Goal: Transaction & Acquisition: Purchase product/service

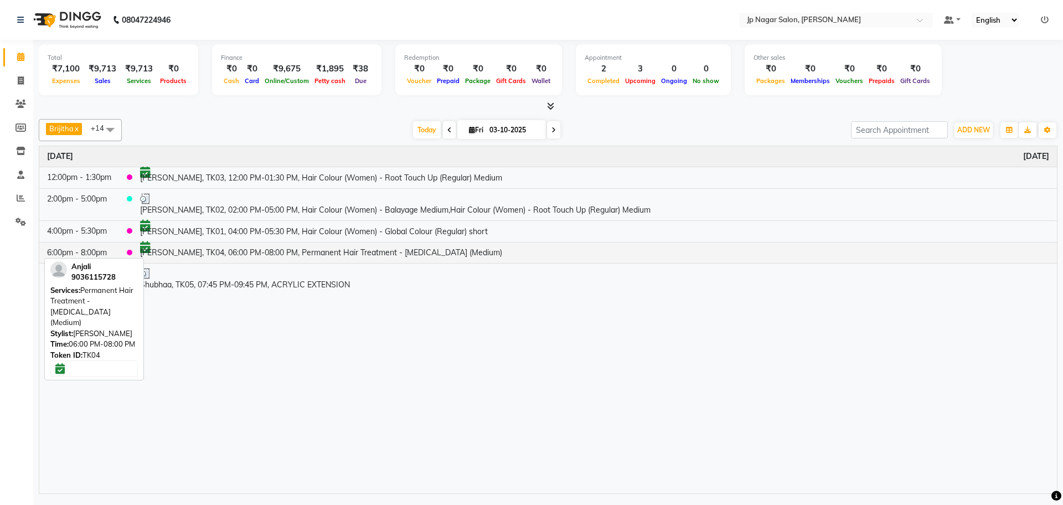
click at [202, 248] on td "[PERSON_NAME], TK04, 06:00 PM-08:00 PM, Permanent Hair Treatment - [MEDICAL_DAT…" at bounding box center [594, 253] width 925 height 22
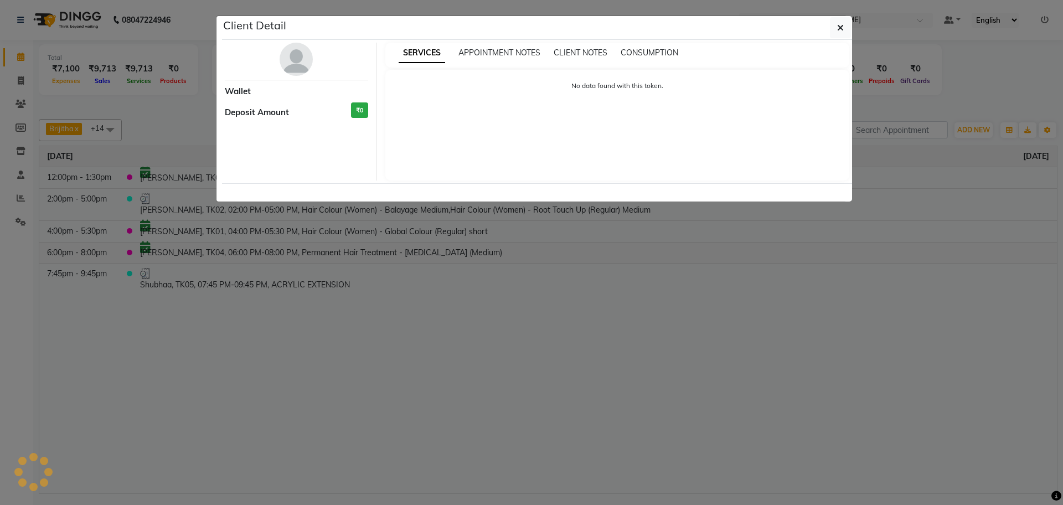
select select "6"
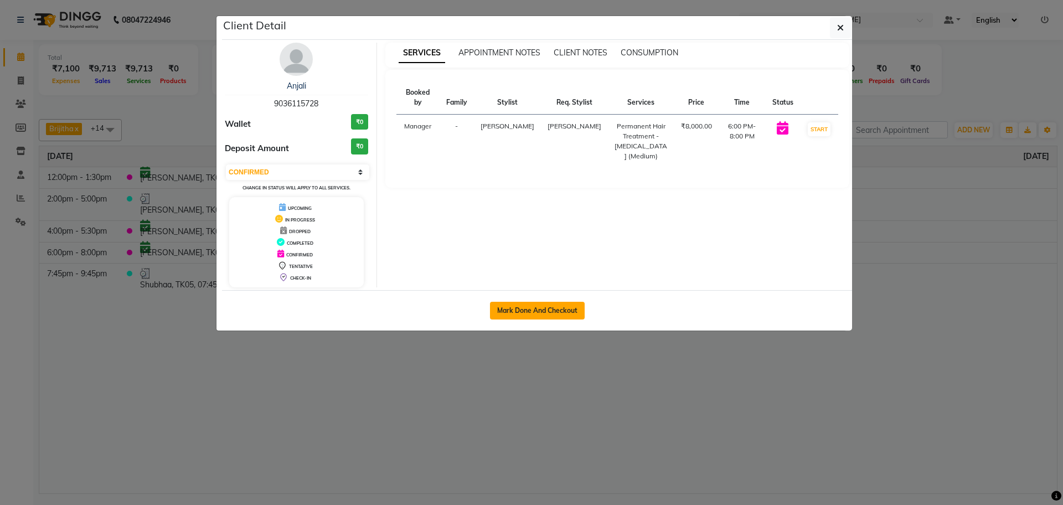
click at [566, 311] on button "Mark Done And Checkout" at bounding box center [537, 311] width 95 height 18
select select "service"
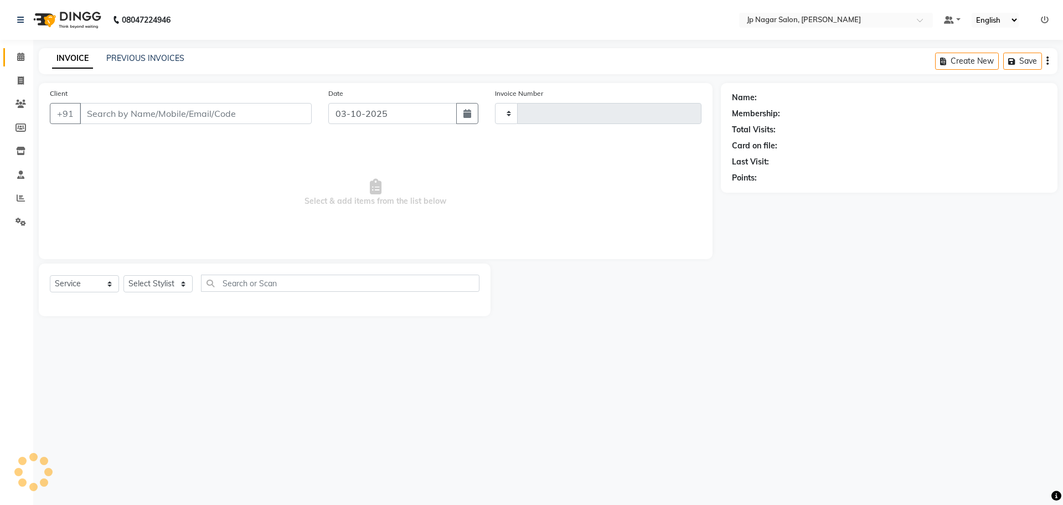
type input "0778"
select select "4852"
type input "9036115728"
select select "50073"
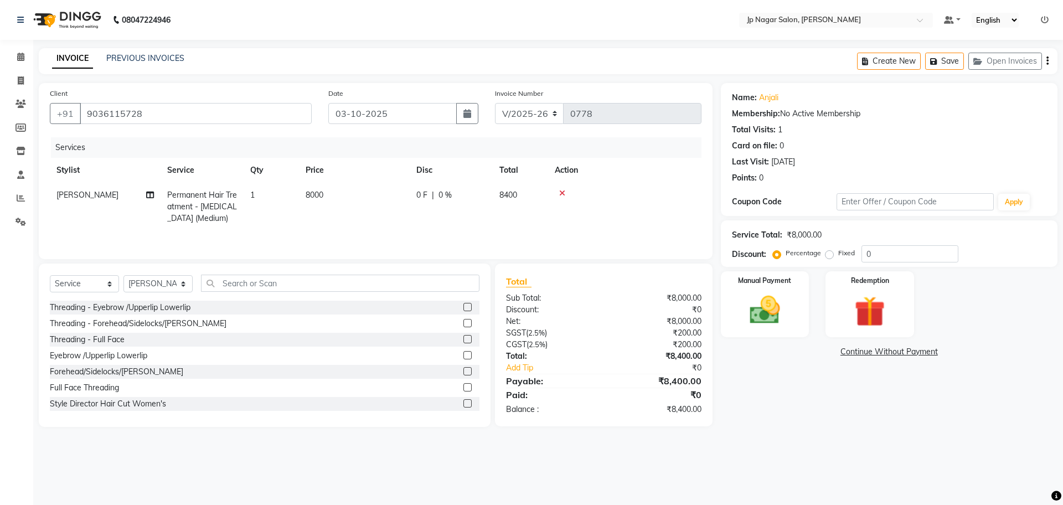
click at [321, 194] on span "8000" at bounding box center [315, 195] width 18 height 10
select select "50073"
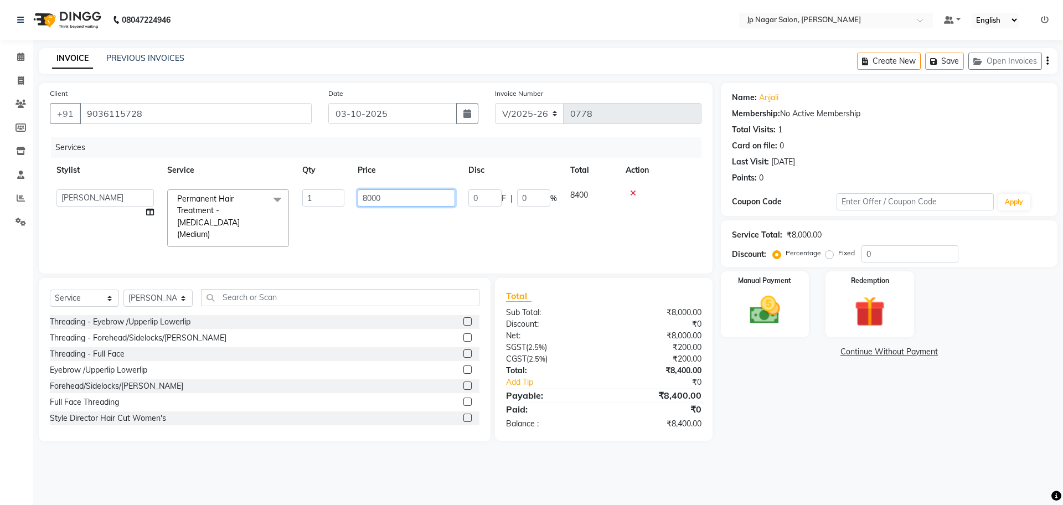
click at [388, 205] on input "8000" at bounding box center [406, 197] width 97 height 17
type input "8"
type input "6650"
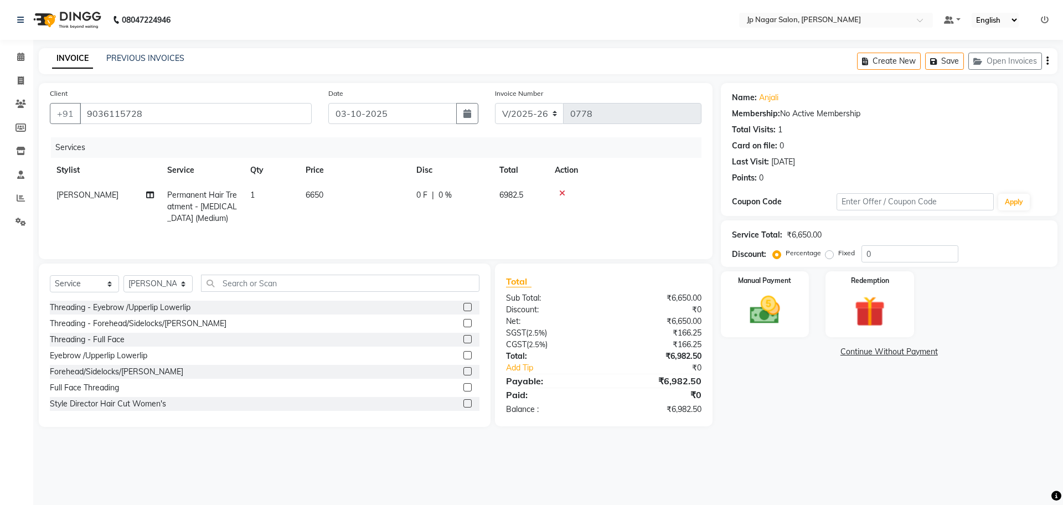
click at [392, 236] on div "Services Stylist Service Qty Price Disc Total Action [PERSON_NAME] Permanent Ha…" at bounding box center [376, 192] width 652 height 111
click at [323, 188] on td "6650" at bounding box center [354, 207] width 111 height 48
select select "50073"
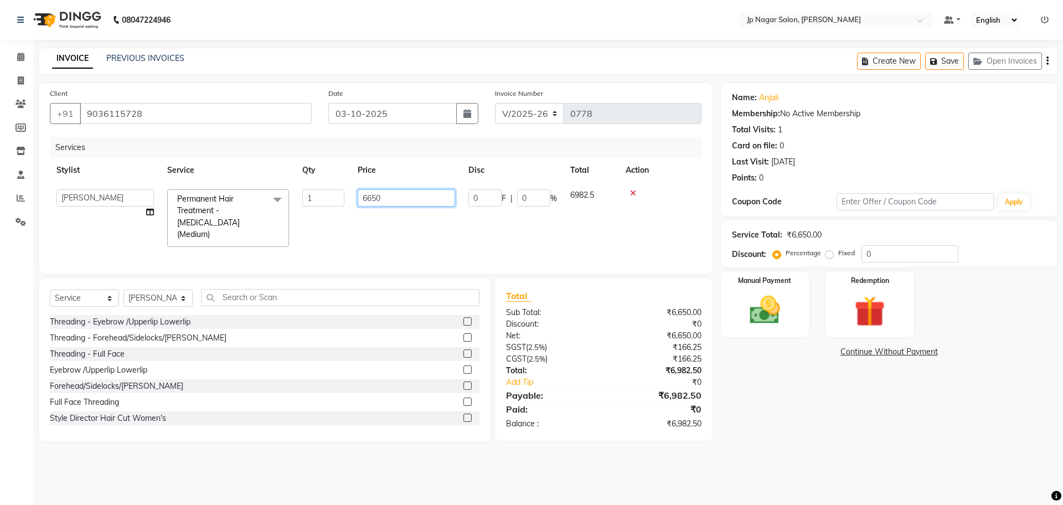
click at [390, 193] on input "6650" at bounding box center [406, 197] width 97 height 17
type input "6"
type input "6790"
click at [407, 207] on td "6790" at bounding box center [406, 218] width 111 height 71
select select "50073"
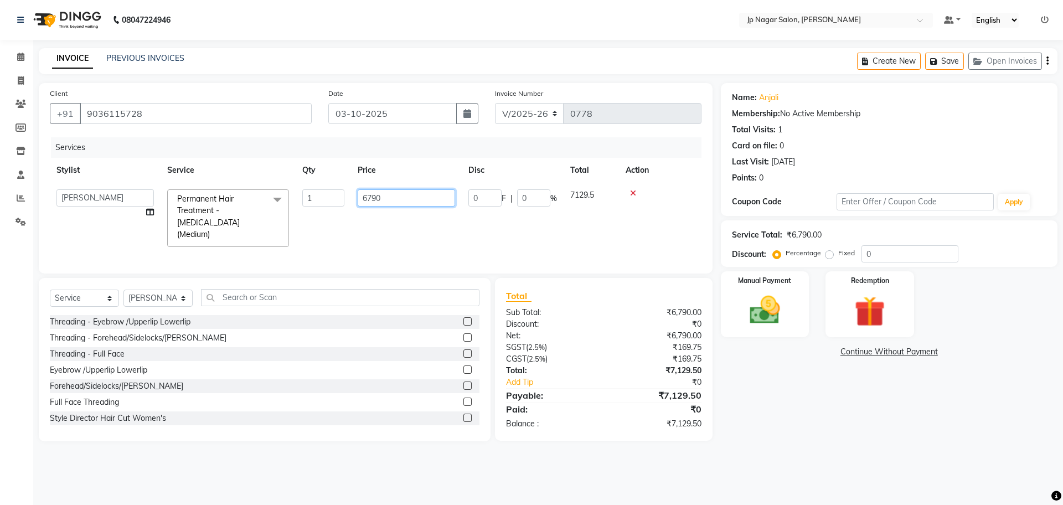
click at [418, 203] on input "6790" at bounding box center [406, 197] width 97 height 17
type input "6680"
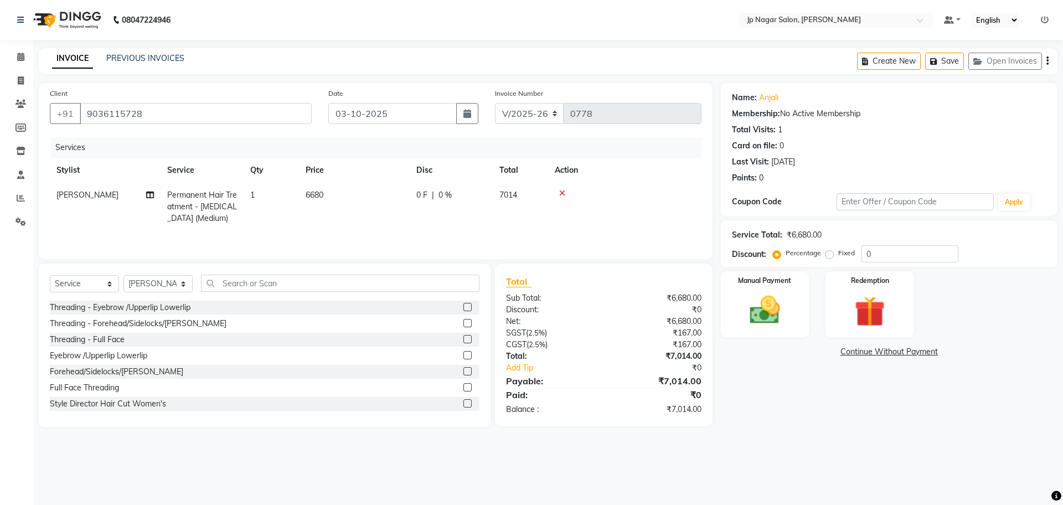
click at [371, 231] on div "Services Stylist Service Qty Price Disc Total Action [PERSON_NAME] Permanent Ha…" at bounding box center [376, 192] width 652 height 111
click at [323, 192] on span "6680" at bounding box center [315, 195] width 18 height 10
select select "50073"
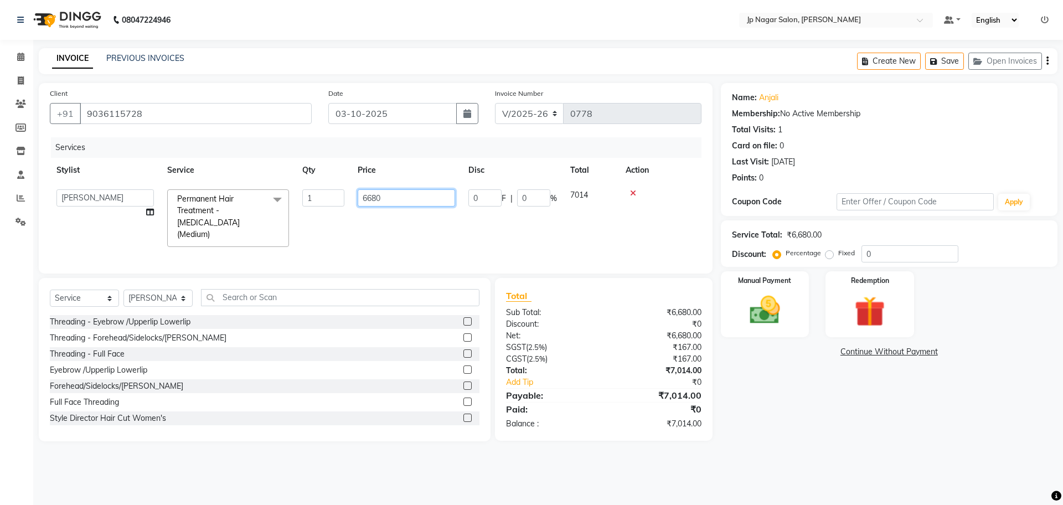
click at [405, 200] on input "6680" at bounding box center [406, 197] width 97 height 17
type input "6"
click at [362, 227] on td at bounding box center [406, 218] width 111 height 71
select select "50073"
click at [378, 197] on input "0" at bounding box center [406, 197] width 97 height 17
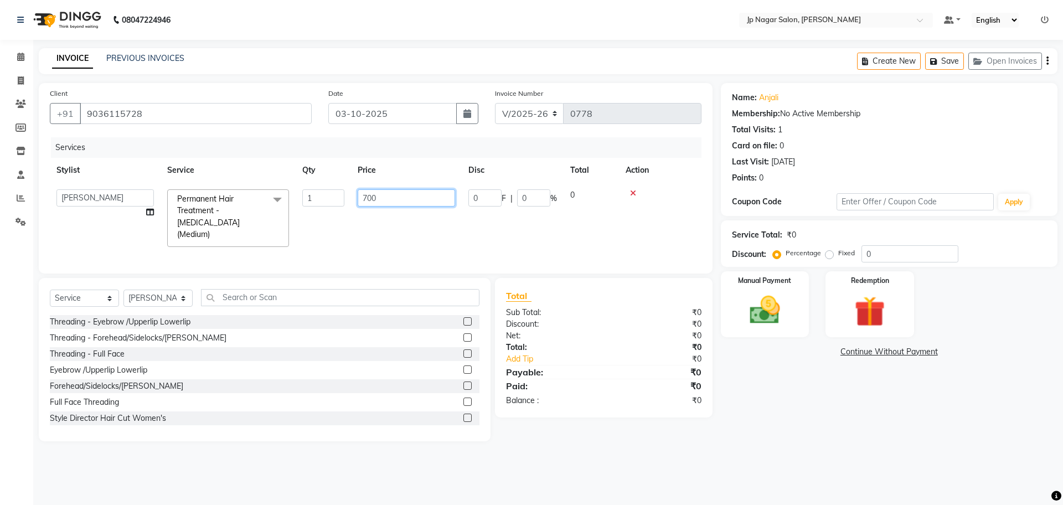
type input "7000"
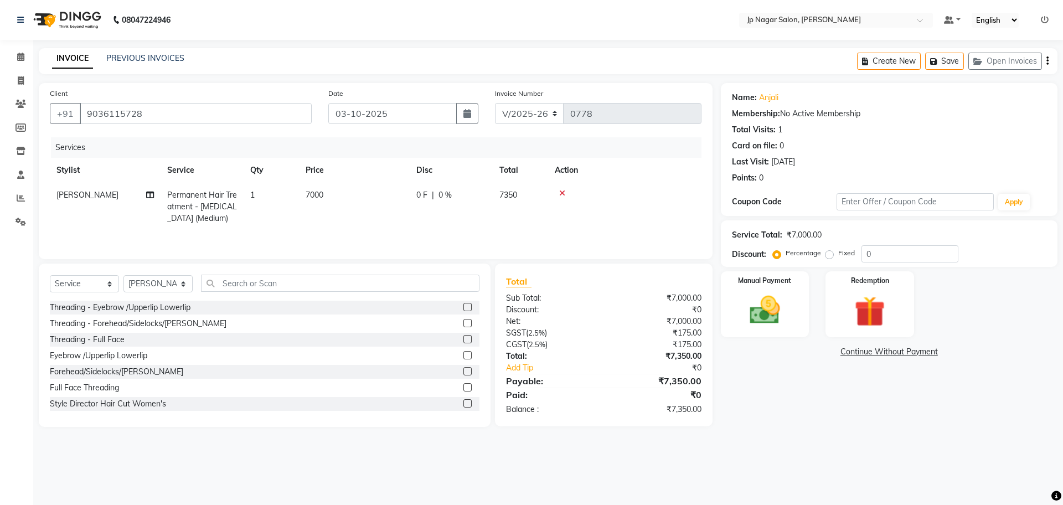
click at [365, 220] on td "7000" at bounding box center [354, 207] width 111 height 48
select select "50073"
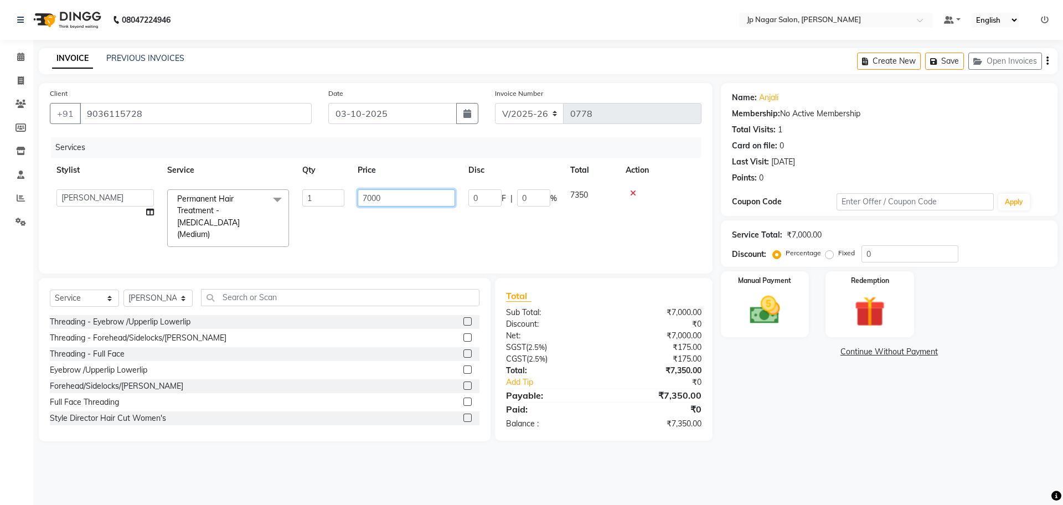
click at [431, 199] on input "7000" at bounding box center [406, 197] width 97 height 17
type input "7"
type input "6680"
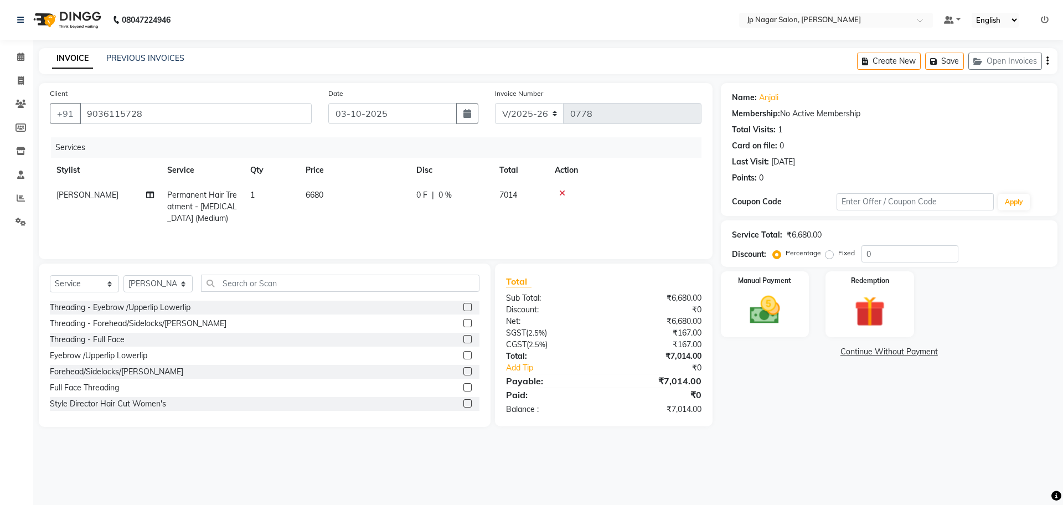
click at [430, 224] on tr "[PERSON_NAME] Permanent Hair Treatment - [MEDICAL_DATA] (Medium) 1 6680 0 F | 0…" at bounding box center [376, 207] width 652 height 48
click at [1038, 279] on div "Manual Payment Redemption" at bounding box center [889, 304] width 353 height 66
click at [754, 309] on img at bounding box center [765, 310] width 52 height 37
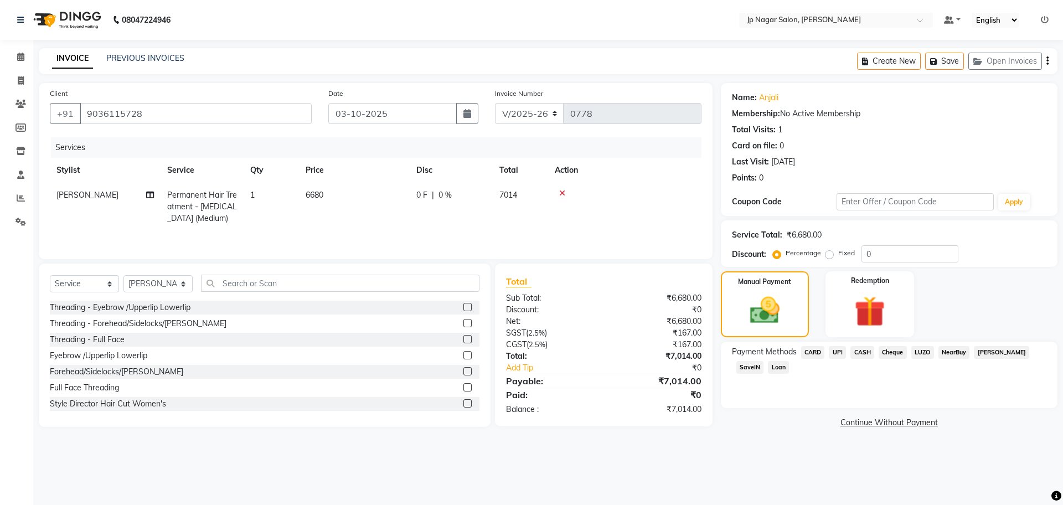
click at [836, 352] on span "UPI" at bounding box center [837, 352] width 17 height 13
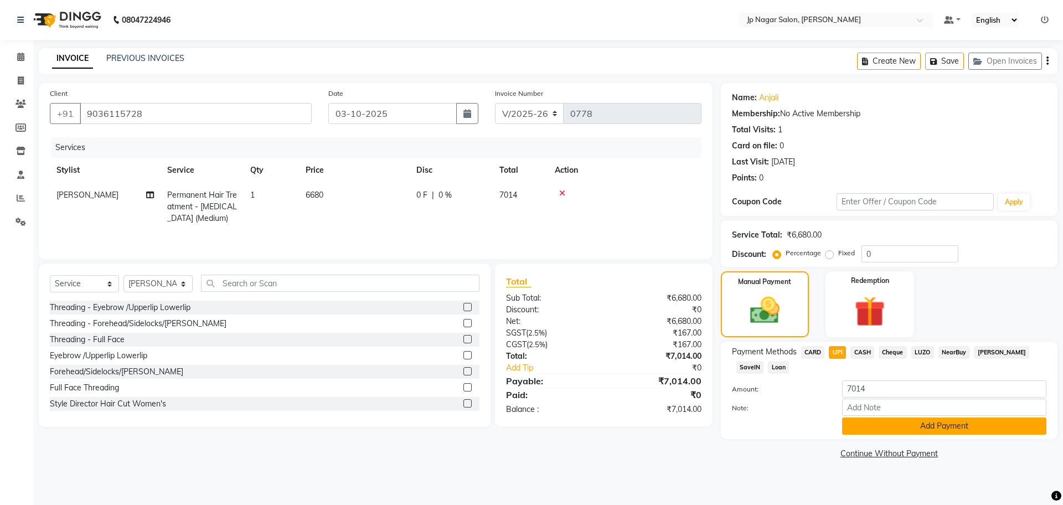
click at [888, 423] on button "Add Payment" at bounding box center [944, 426] width 204 height 17
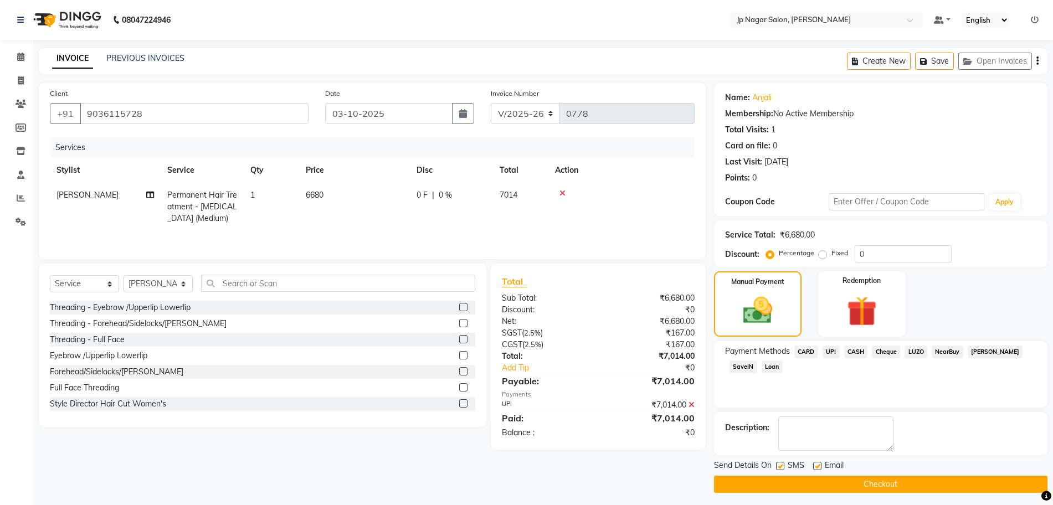
click at [841, 484] on button "Checkout" at bounding box center [880, 484] width 333 height 17
